Goal: Information Seeking & Learning: Learn about a topic

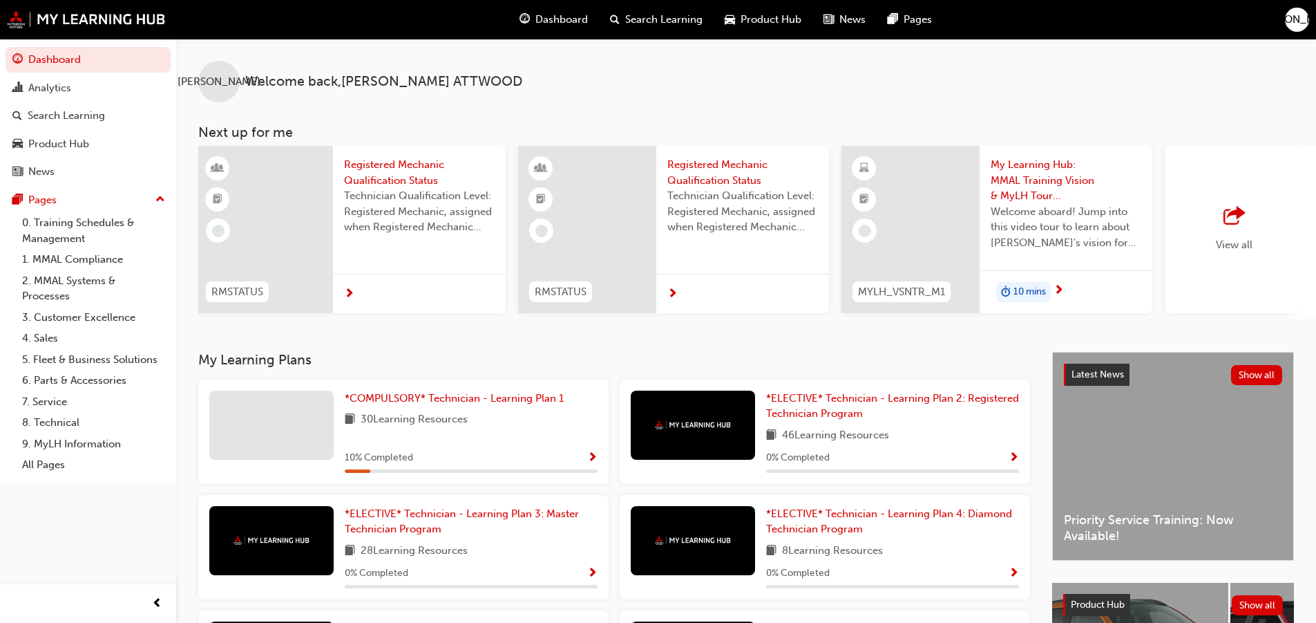
scroll to position [0, 820]
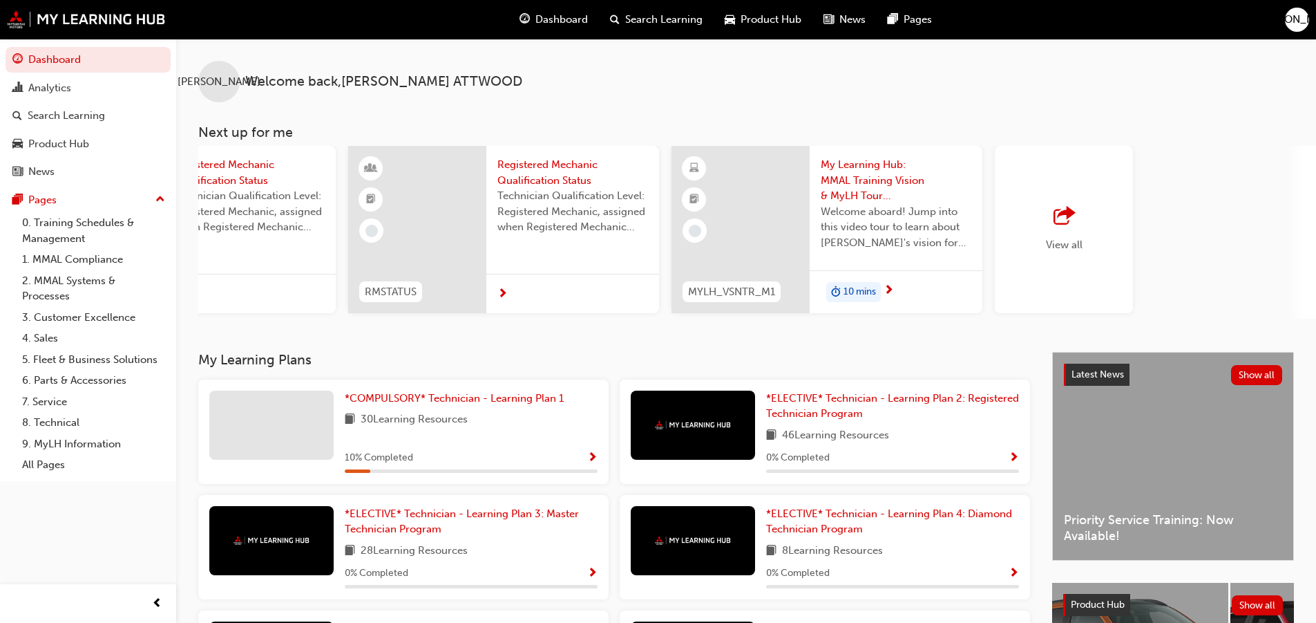
click at [1086, 235] on div "View all" at bounding box center [1064, 229] width 138 height 167
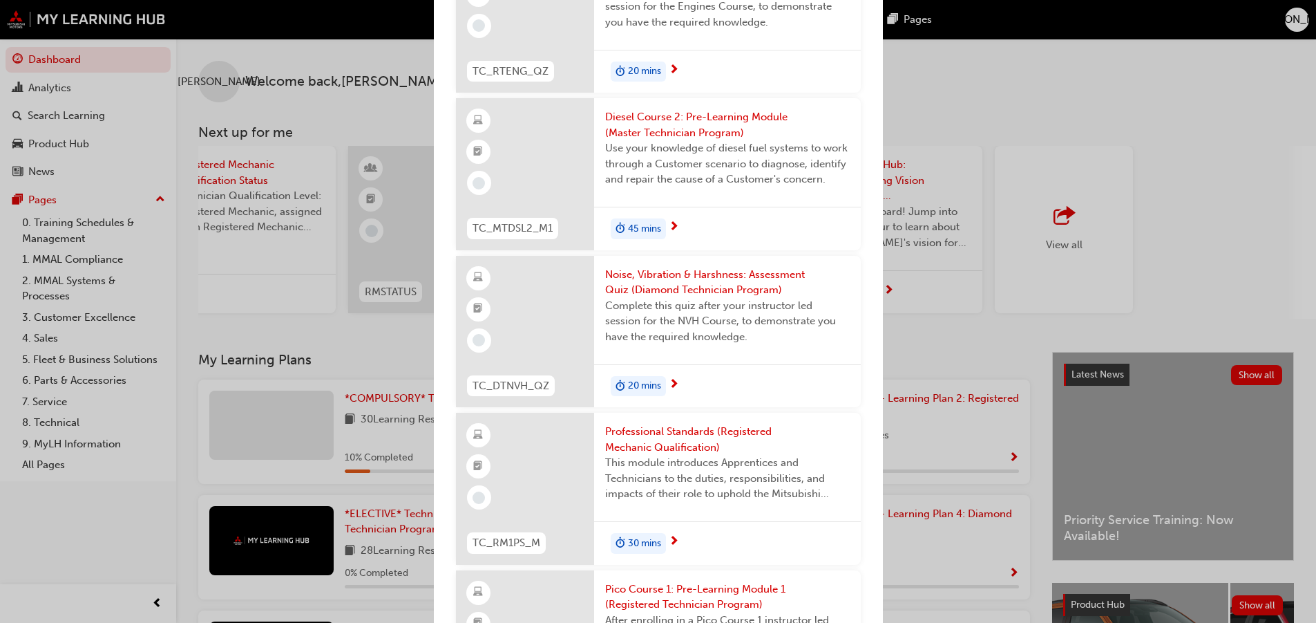
scroll to position [5182, 0]
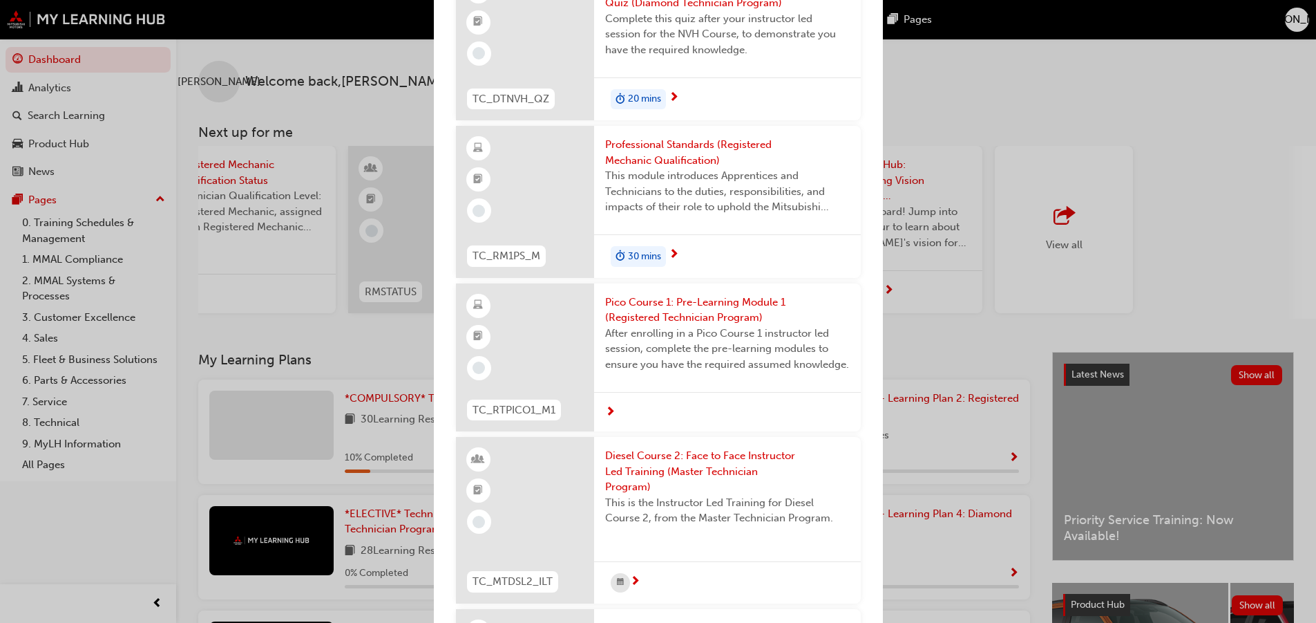
click at [882, 193] on div "Next up for me CF_PRVCY24_M1 Australian Privacy Legislation (MMAL Compliance - …" at bounding box center [658, 311] width 449 height 623
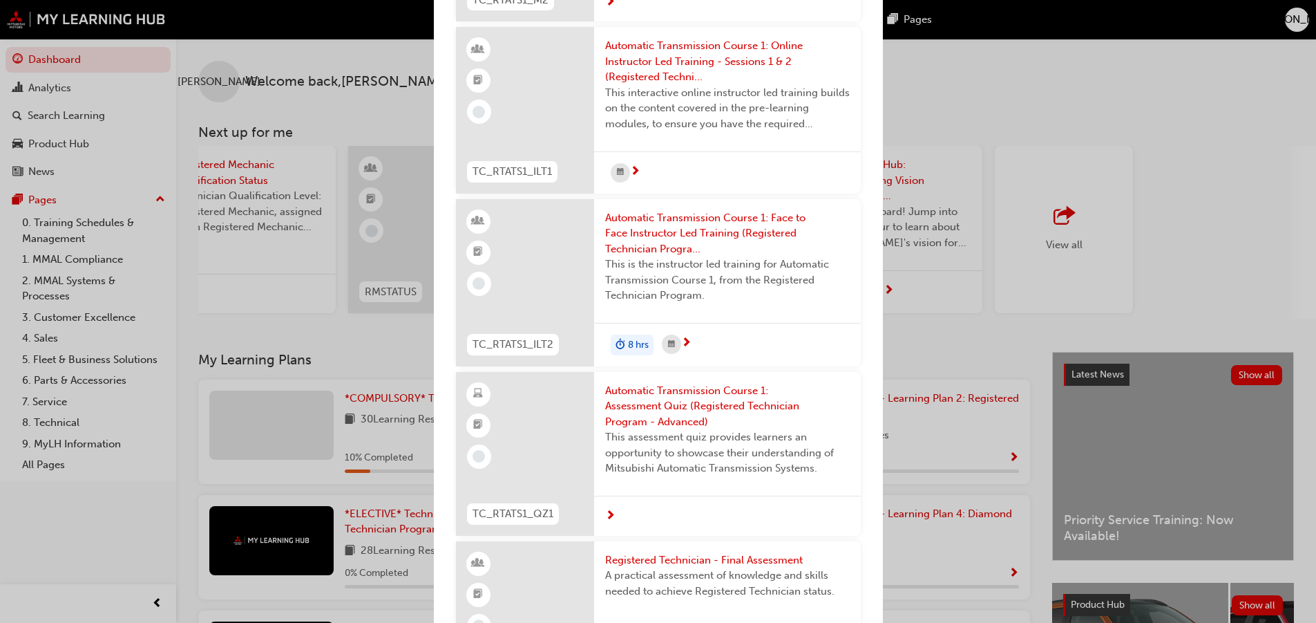
scroll to position [17428, 0]
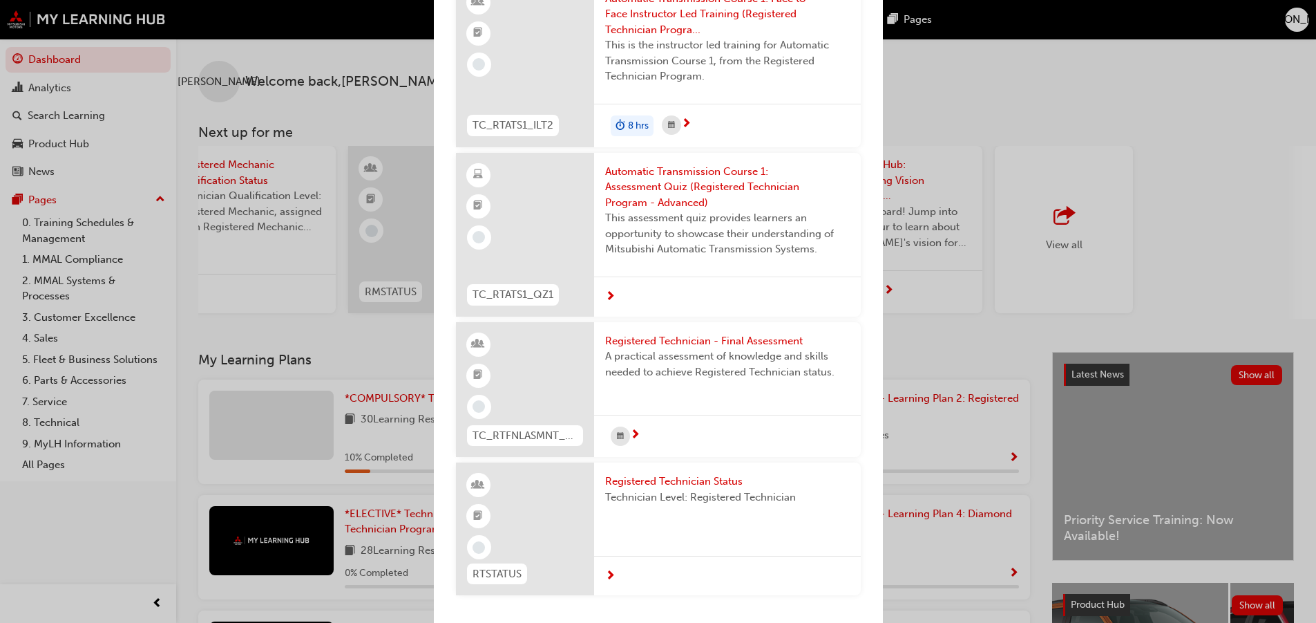
drag, startPoint x: 1204, startPoint y: 69, endPoint x: 1228, endPoint y: 61, distance: 25.6
click at [1219, 70] on div "Next up for me CF_PRVCY24_M1 Australian Privacy Legislation (MMAL Compliance - …" at bounding box center [658, 311] width 1316 height 623
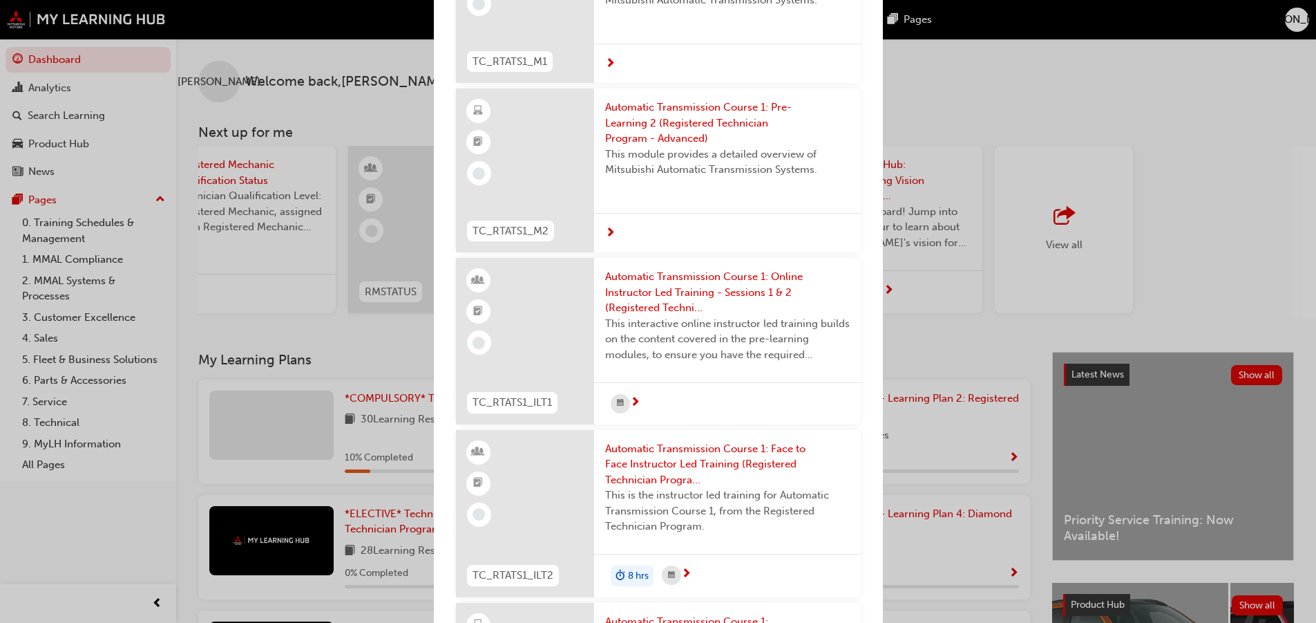
scroll to position [16807, 0]
drag, startPoint x: 270, startPoint y: 37, endPoint x: 297, endPoint y: 30, distance: 27.7
click at [269, 37] on div "Next up for me CF_PRVCY24_M1 Australian Privacy Legislation (MMAL Compliance - …" at bounding box center [658, 311] width 1316 height 623
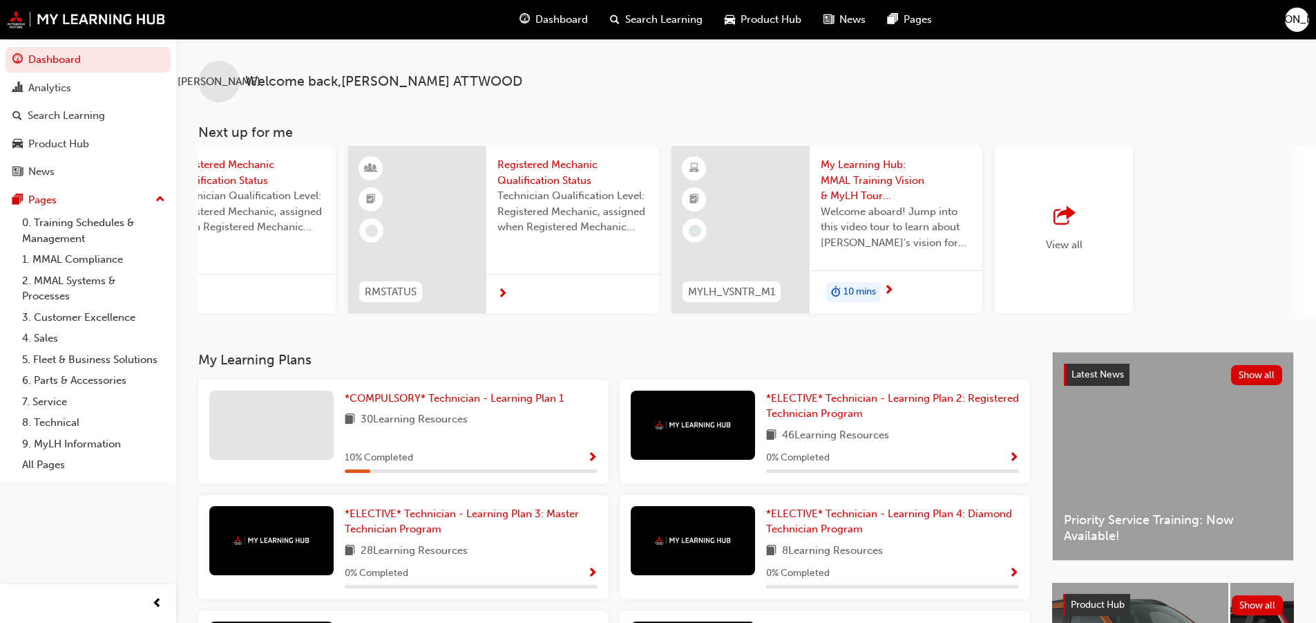
click at [463, 392] on div "*COMPULSORY* Technician - Learning Plan 1 30 Learning Resources 10 % Completed" at bounding box center [403, 431] width 410 height 104
click at [468, 396] on link "*COMPULSORY* Technician - Learning Plan 1" at bounding box center [457, 398] width 225 height 16
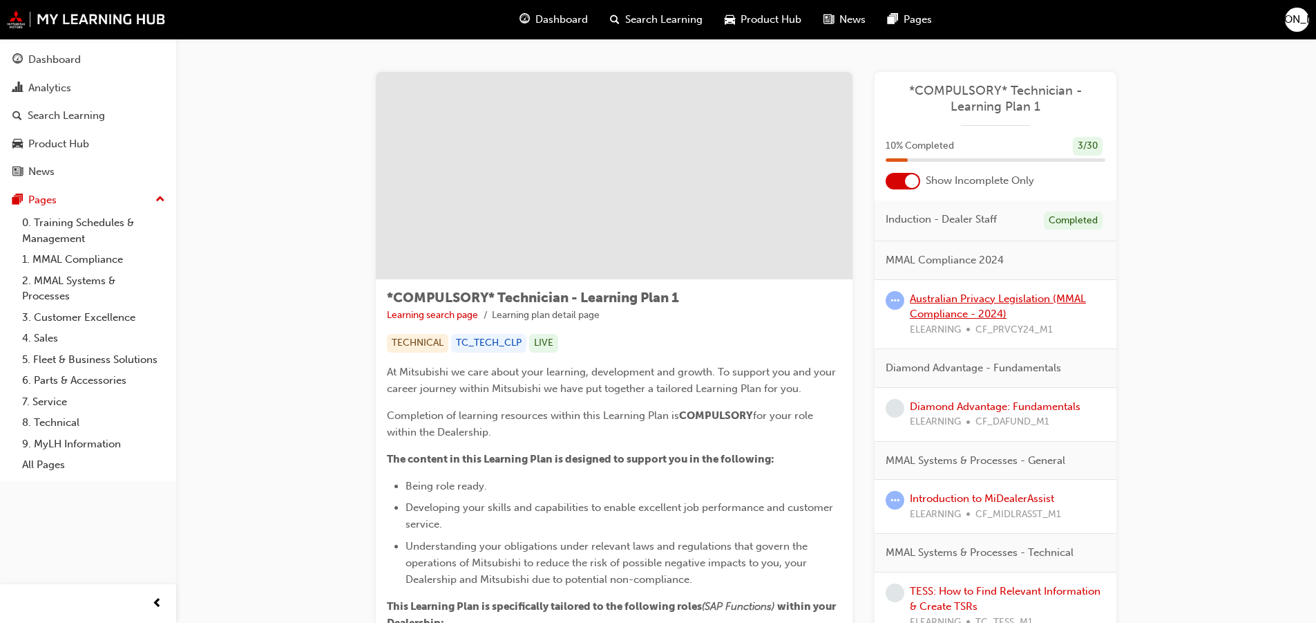
click at [995, 303] on link "Australian Privacy Legislation (MMAL Compliance - 2024)" at bounding box center [998, 306] width 176 height 28
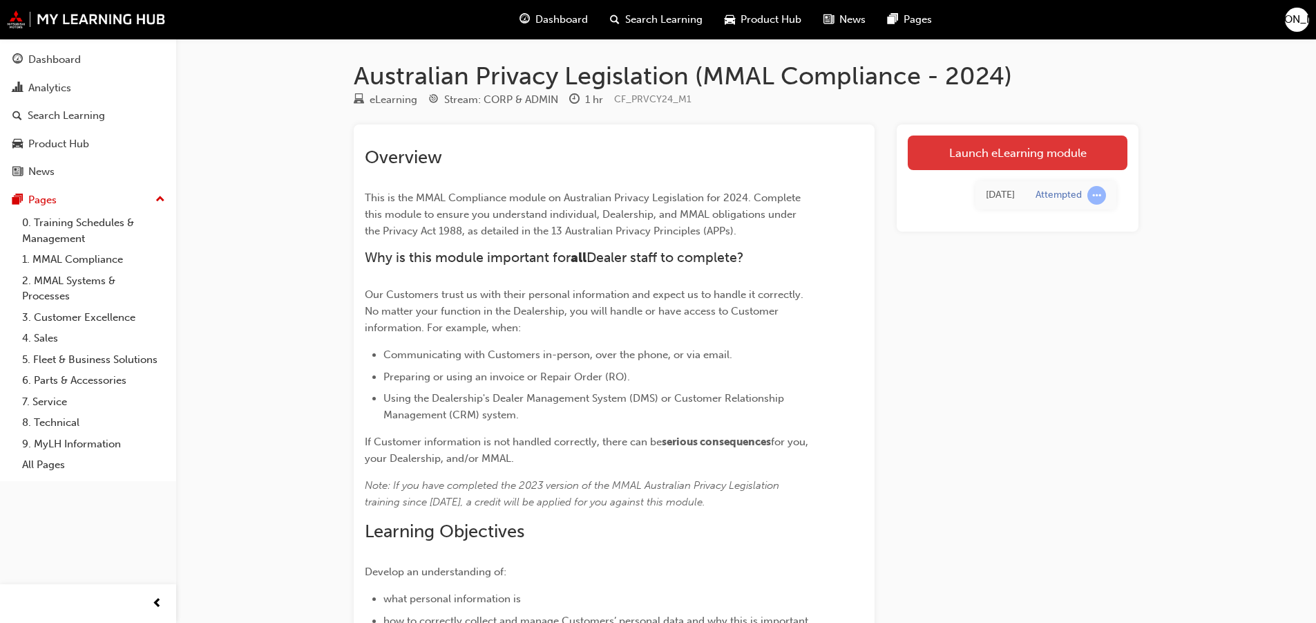
click at [979, 149] on link "Launch eLearning module" at bounding box center [1018, 152] width 220 height 35
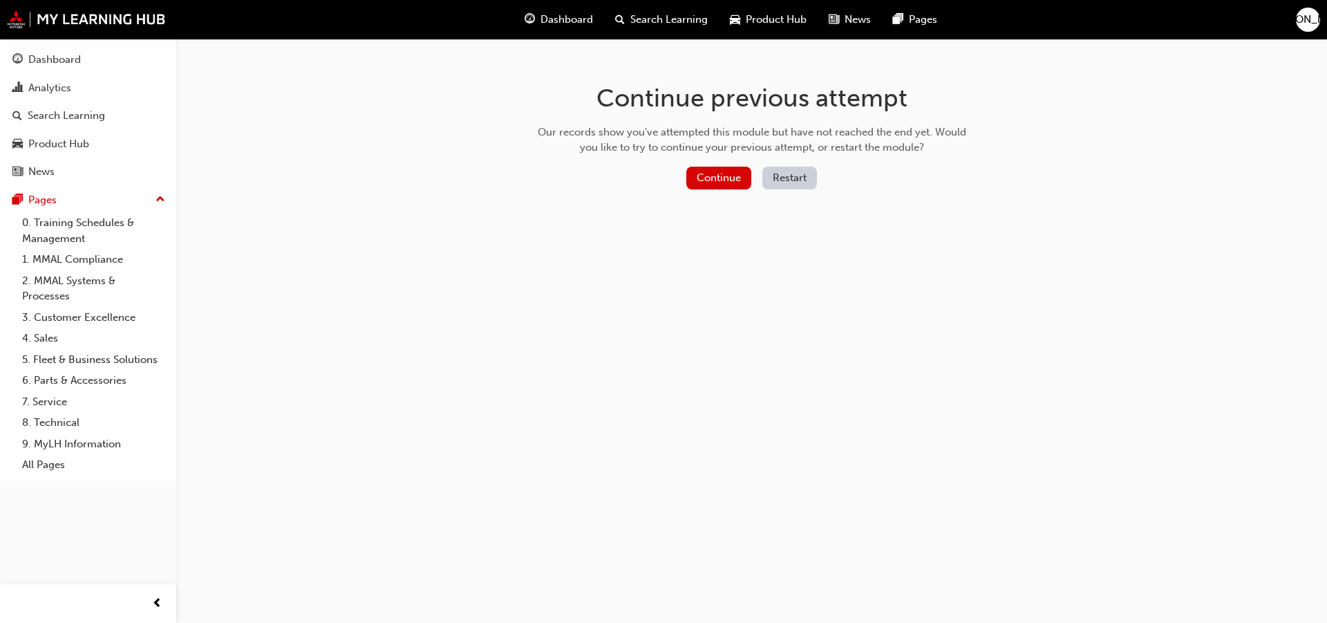
drag, startPoint x: 722, startPoint y: 187, endPoint x: 726, endPoint y: 193, distance: 8.1
click at [726, 193] on div "Continue Restart" at bounding box center [752, 181] width 438 height 28
click at [732, 178] on button "Continue" at bounding box center [718, 178] width 65 height 23
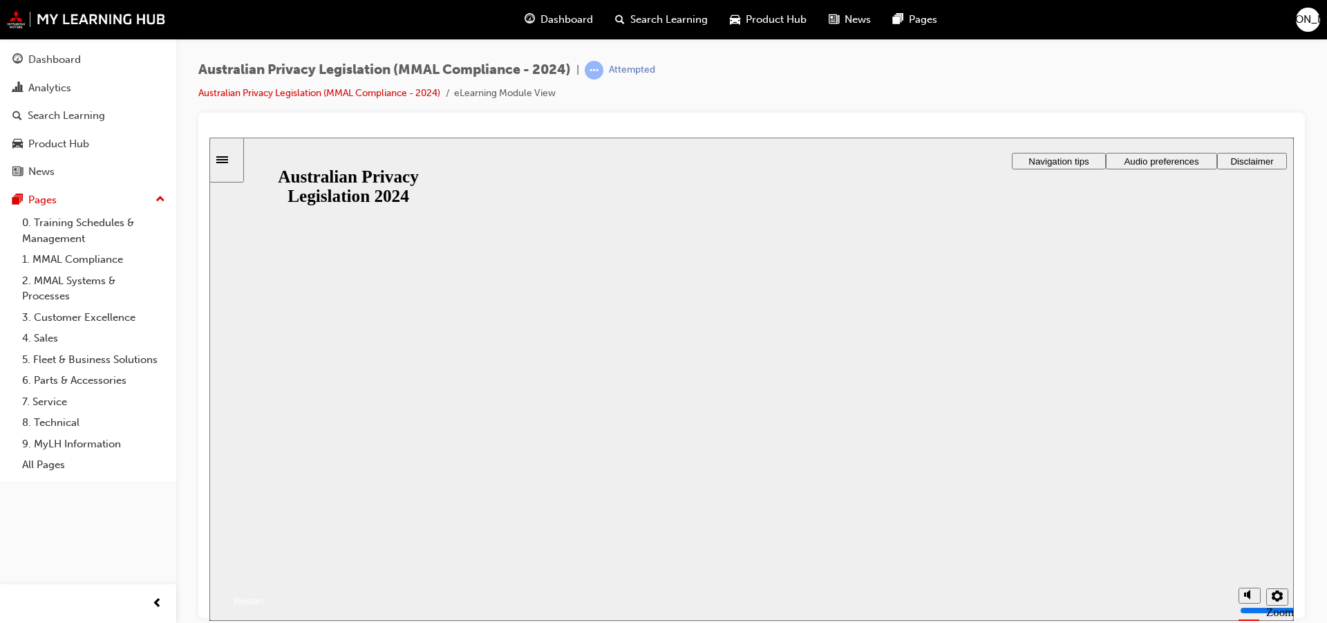
click at [264, 575] on button "Resume" at bounding box center [236, 584] width 55 height 18
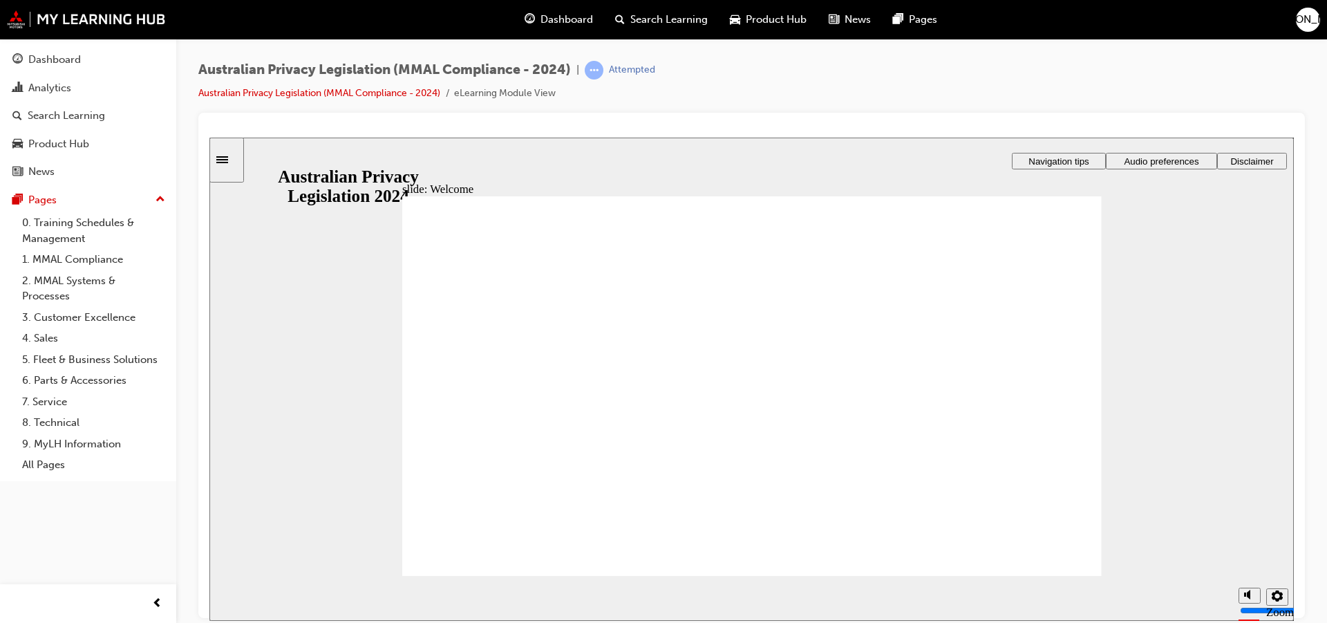
drag, startPoint x: 593, startPoint y: 285, endPoint x: 487, endPoint y: 394, distance: 152.0
checkbox input "true"
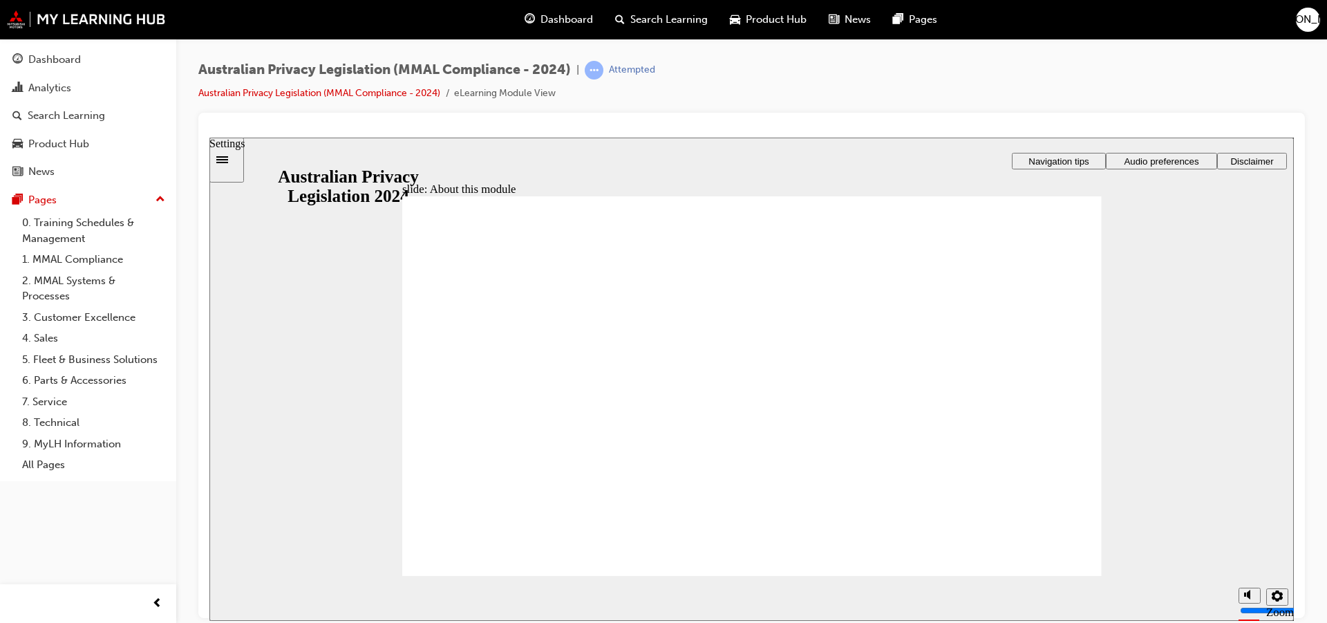
drag, startPoint x: 1239, startPoint y: 79, endPoint x: 1179, endPoint y: 38, distance: 72.6
drag, startPoint x: 1179, startPoint y: 38, endPoint x: 770, endPoint y: 117, distance: 416.0
click at [798, 122] on div at bounding box center [751, 365] width 1106 height 505
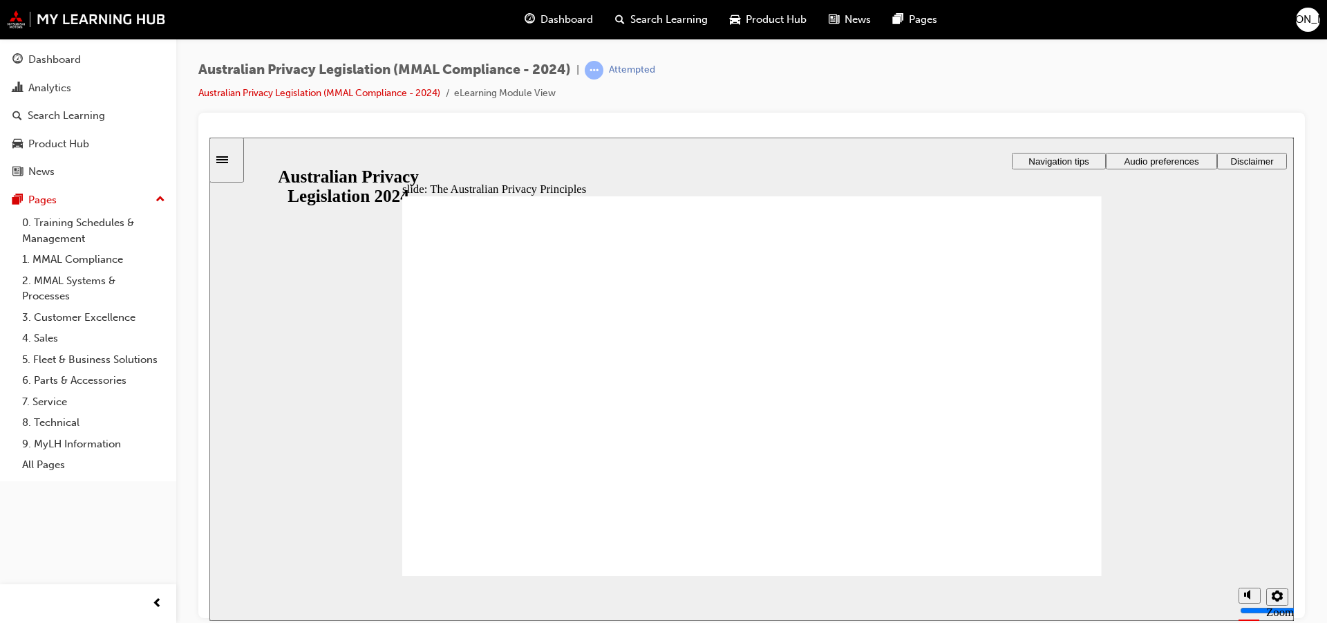
drag, startPoint x: 395, startPoint y: 499, endPoint x: 401, endPoint y: 524, distance: 26.2
drag, startPoint x: 401, startPoint y: 524, endPoint x: 692, endPoint y: 505, distance: 291.5
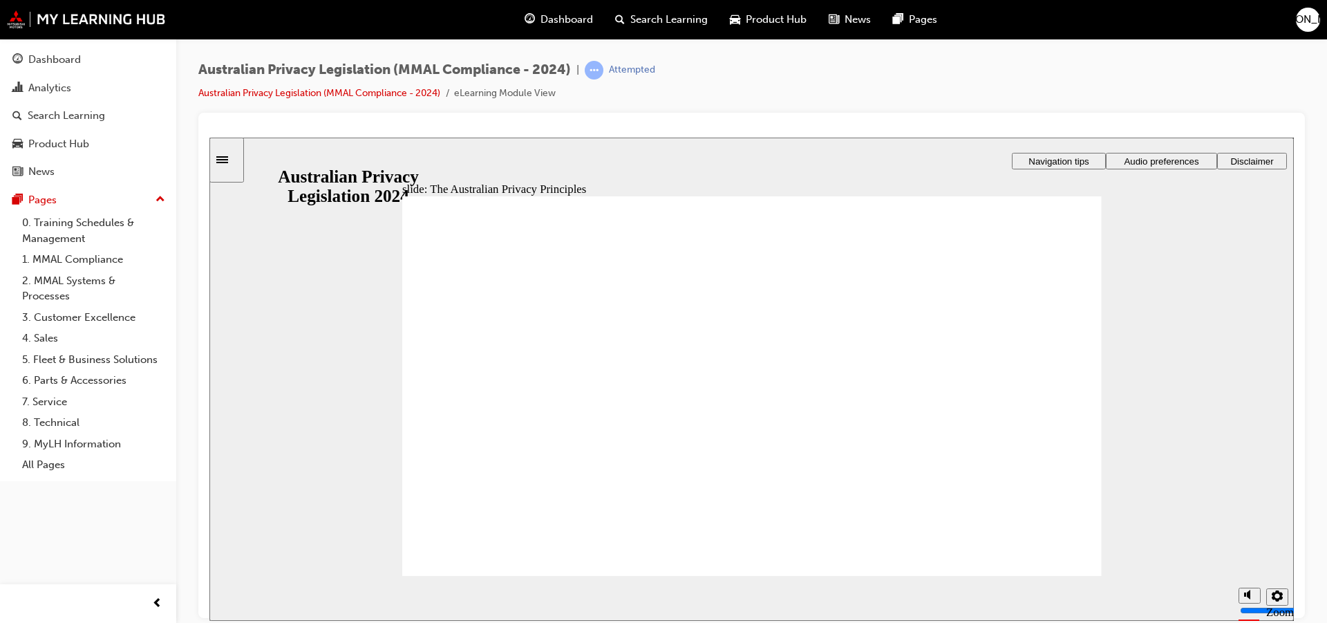
drag, startPoint x: 452, startPoint y: 448, endPoint x: 467, endPoint y: 451, distance: 15.5
click at [1159, 163] on span "Audio preferences" at bounding box center [1161, 160] width 75 height 10
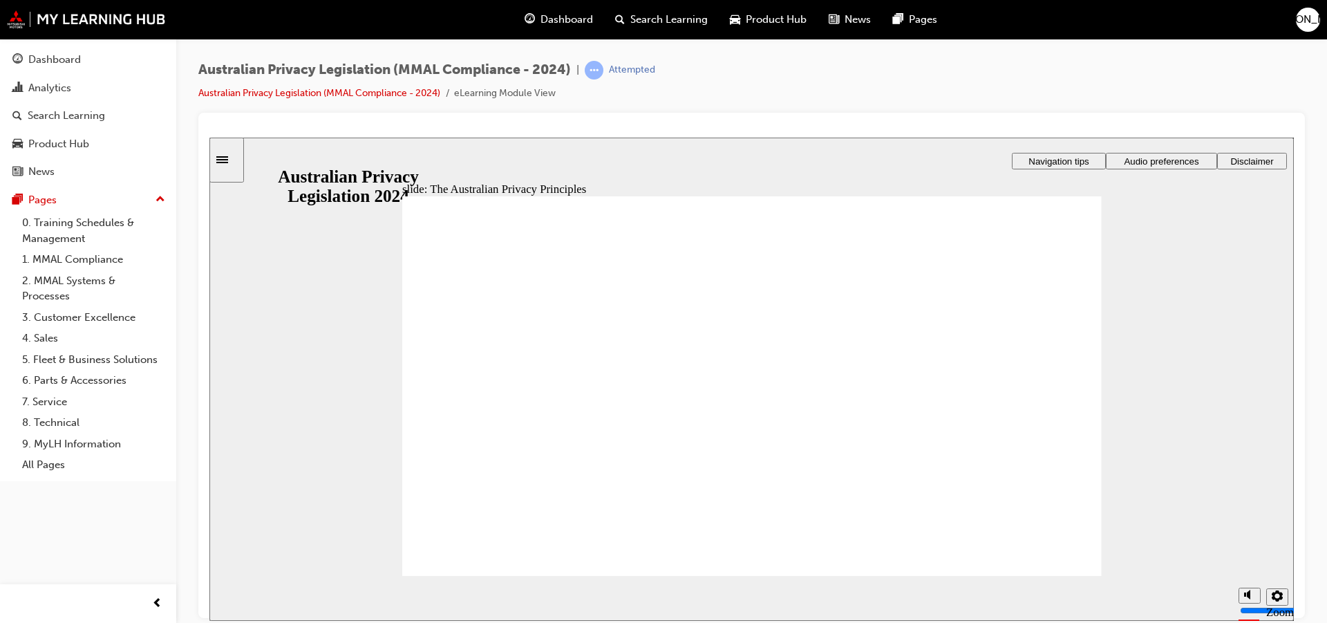
drag, startPoint x: 586, startPoint y: 484, endPoint x: 578, endPoint y: 480, distance: 8.7
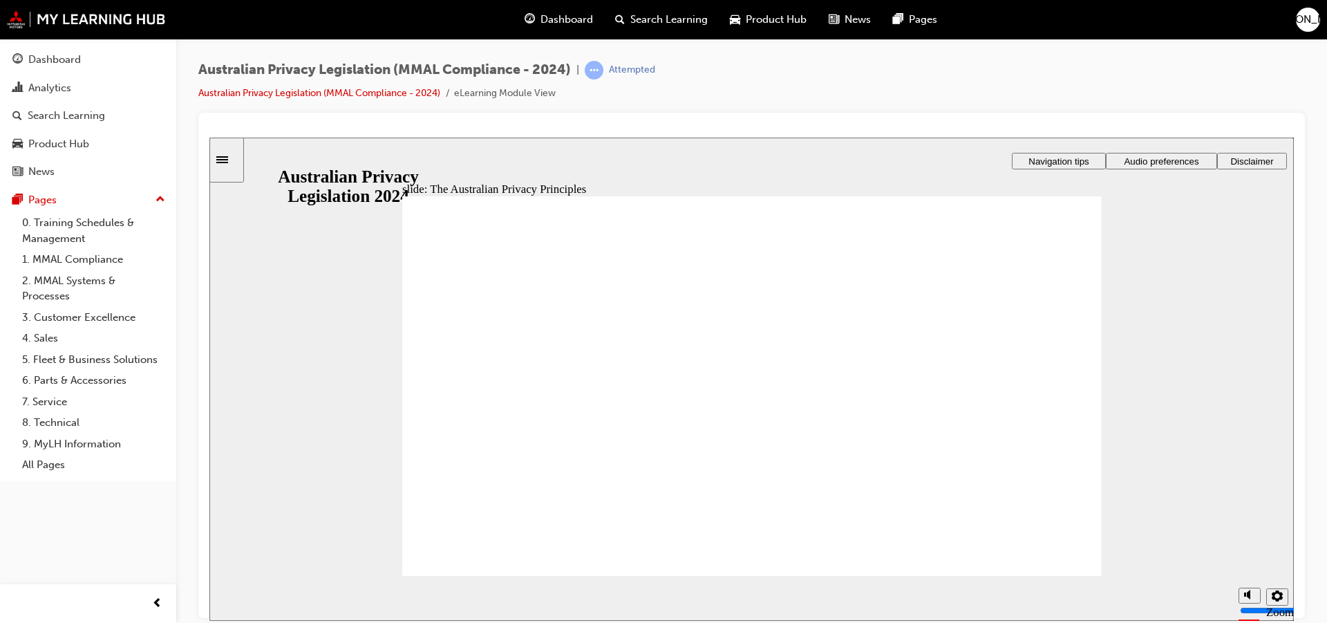
drag, startPoint x: 1032, startPoint y: 545, endPoint x: 1010, endPoint y: 531, distance: 27.0
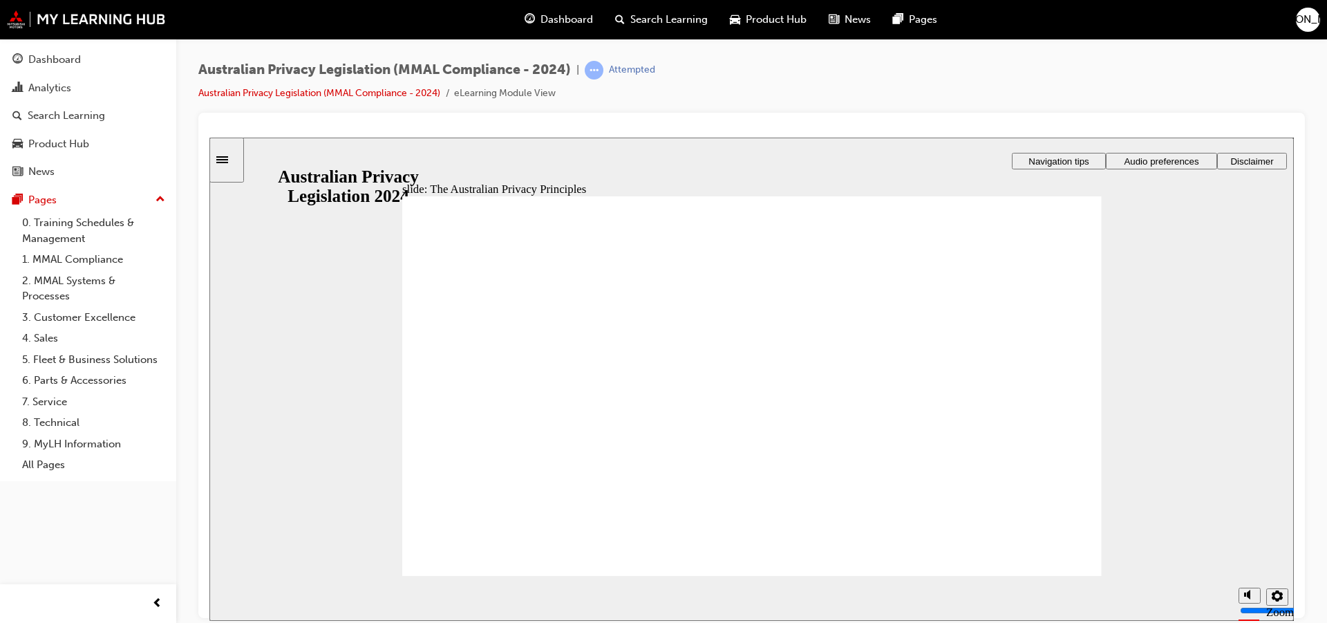
drag, startPoint x: 1048, startPoint y: 455, endPoint x: 1056, endPoint y: 440, distance: 17.1
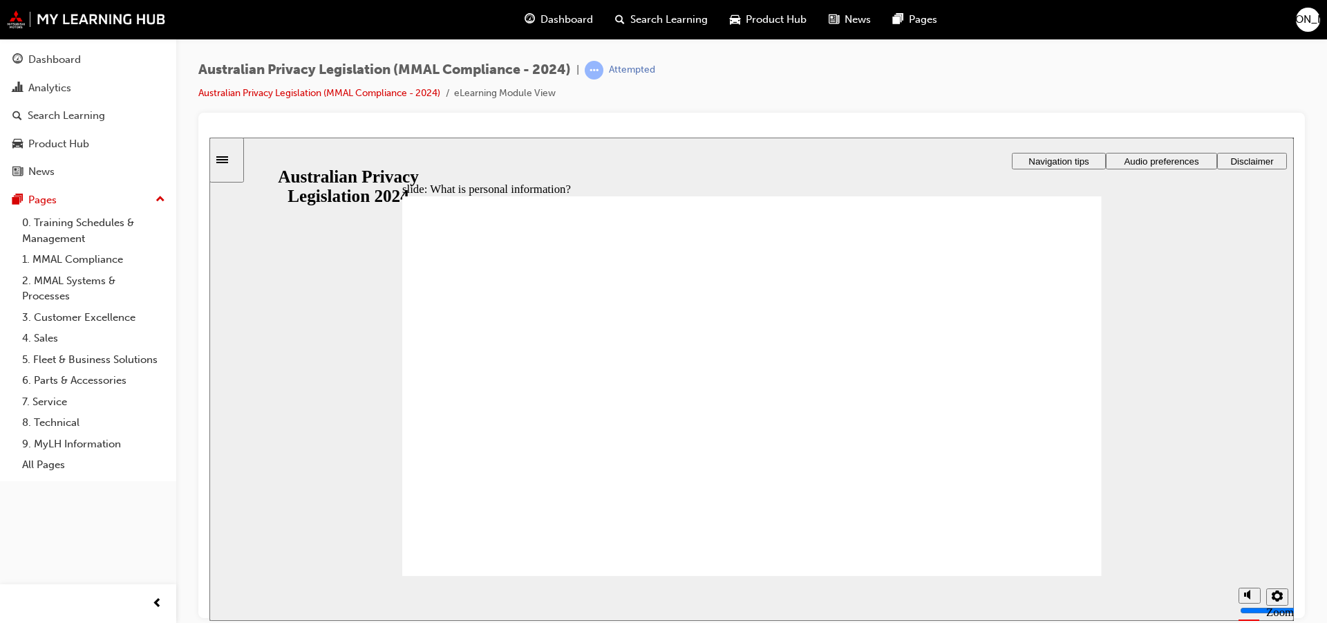
click at [1146, 160] on span "Audio preferences" at bounding box center [1161, 160] width 75 height 10
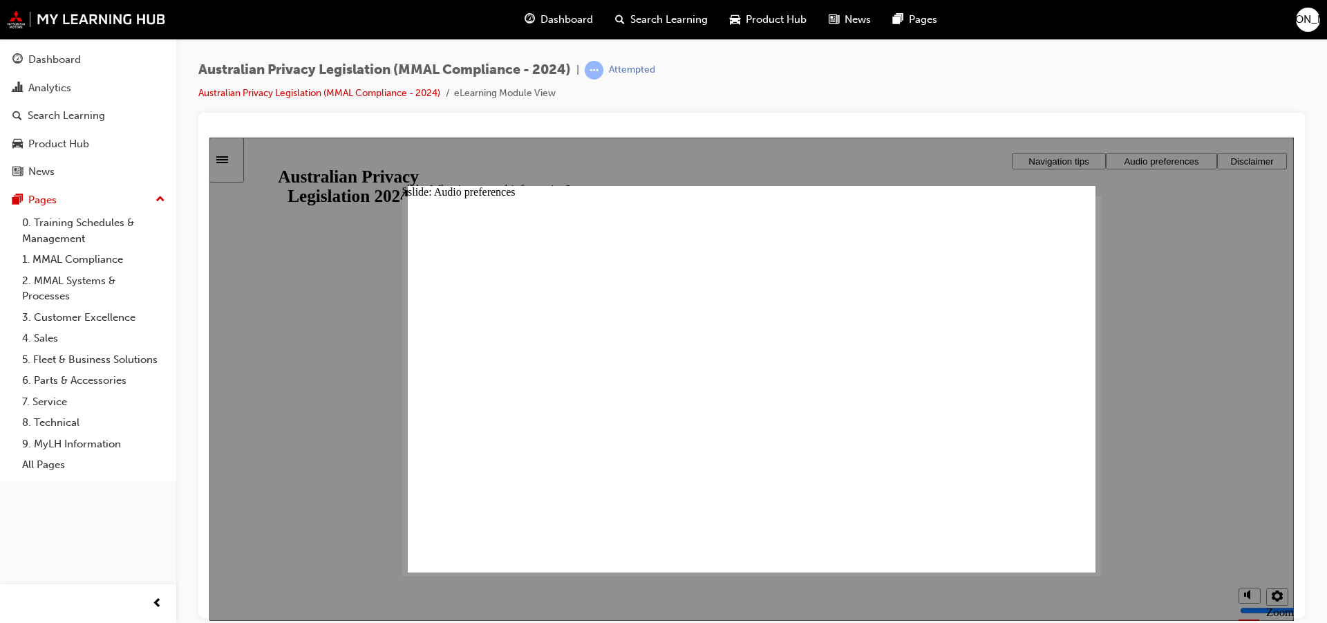
drag, startPoint x: 679, startPoint y: 454, endPoint x: 766, endPoint y: 427, distance: 91.1
drag, startPoint x: 1065, startPoint y: 216, endPoint x: 878, endPoint y: 290, distance: 201.3
